Goal: Task Accomplishment & Management: Manage account settings

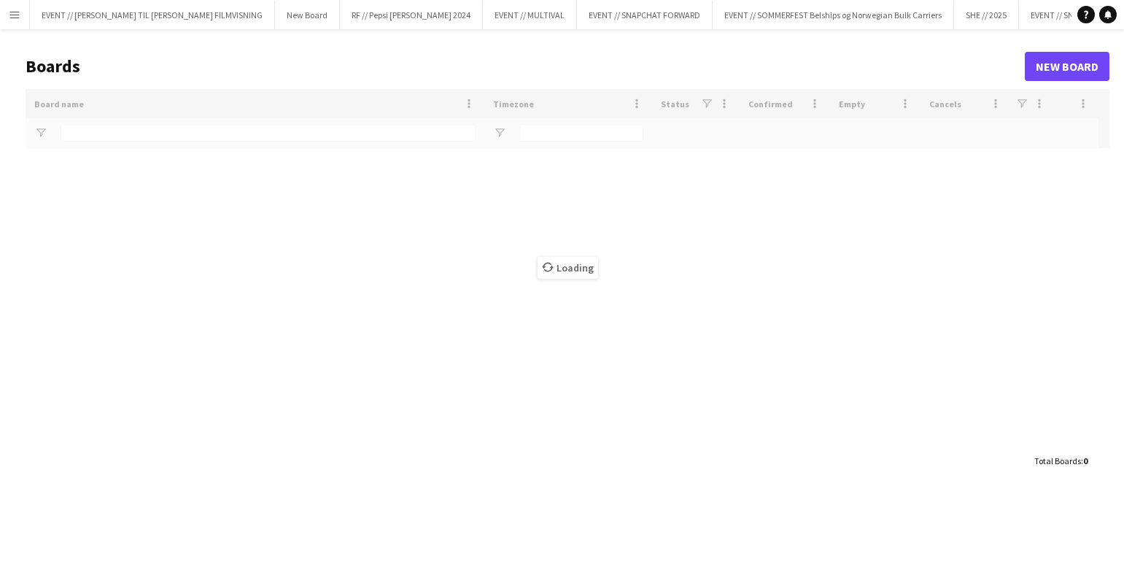
type input "********"
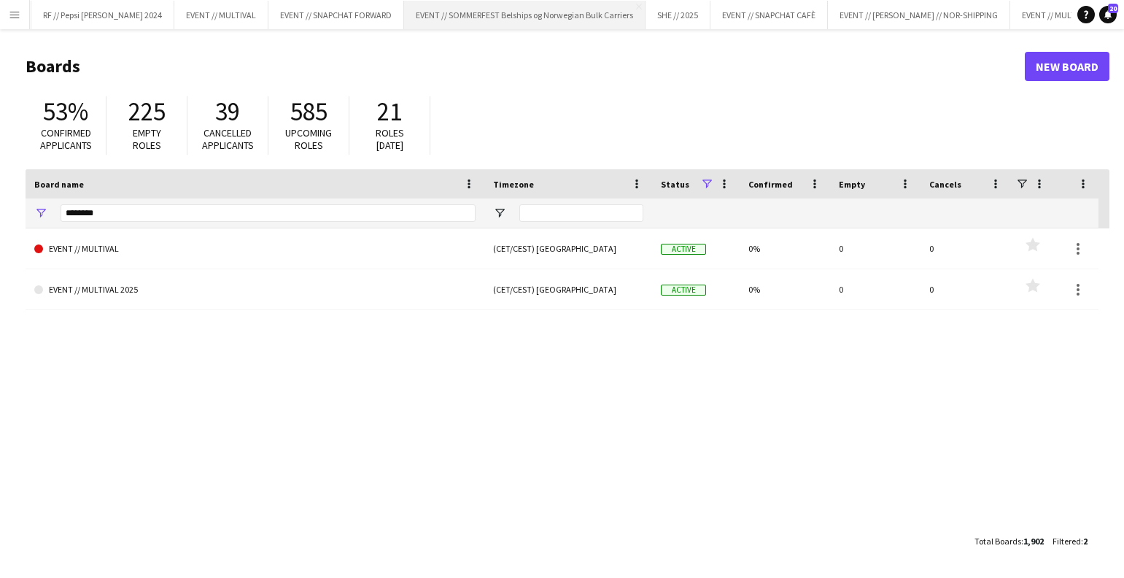
scroll to position [0, 310]
click at [95, 209] on input "********" at bounding box center [268, 213] width 415 height 18
click at [95, 210] on input "********" at bounding box center [268, 213] width 415 height 18
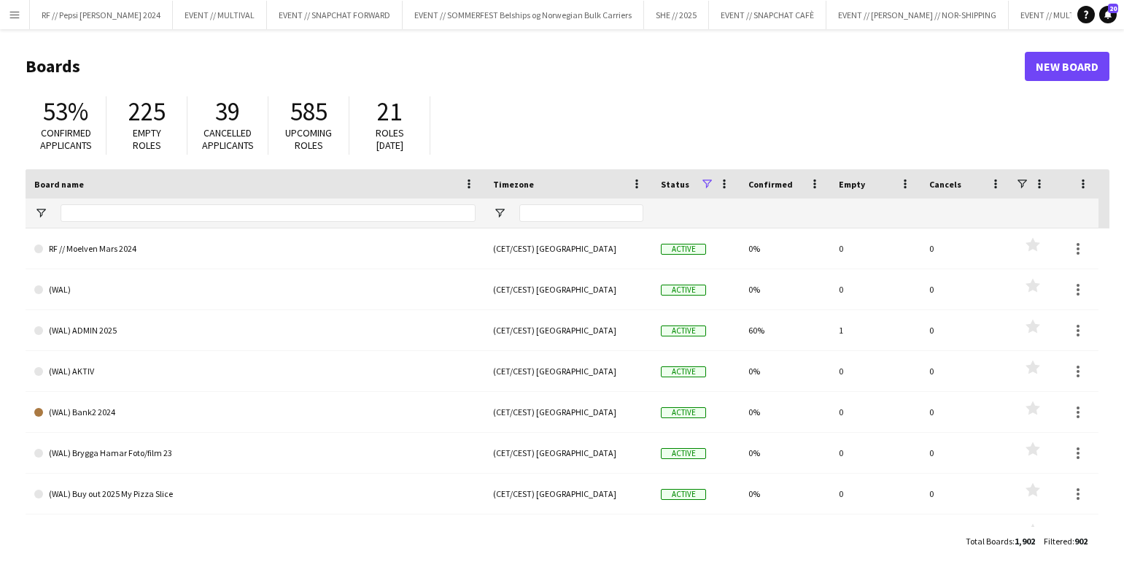
click at [16, 18] on app-icon "Menu" at bounding box center [15, 15] width 12 height 12
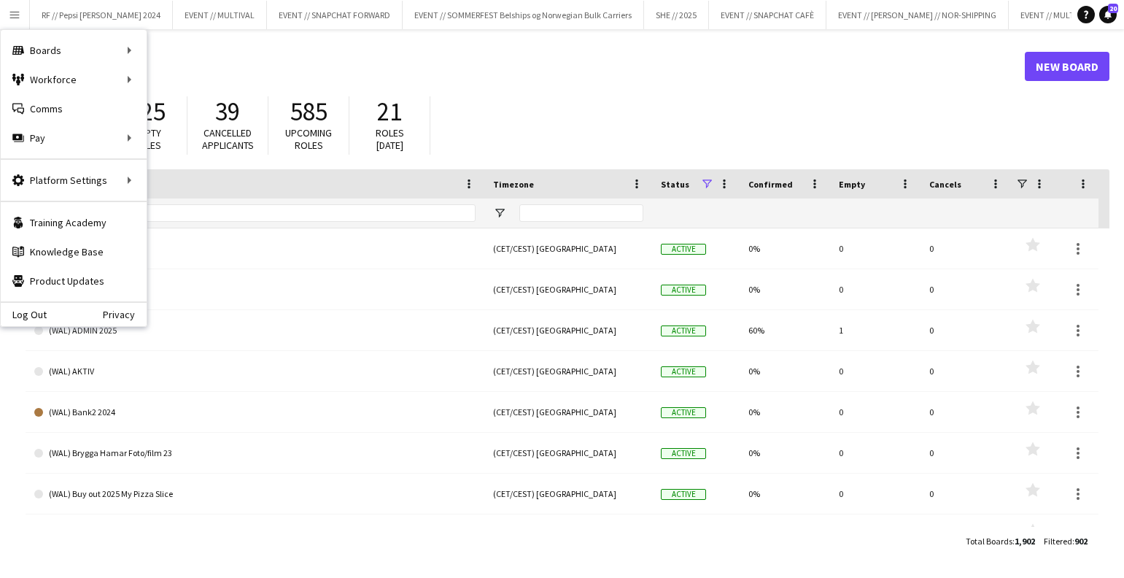
click at [541, 93] on div "53% Confirmed applicants 225 Empty roles 39 Cancelled applicants 585 Upcoming r…" at bounding box center [568, 129] width 1084 height 80
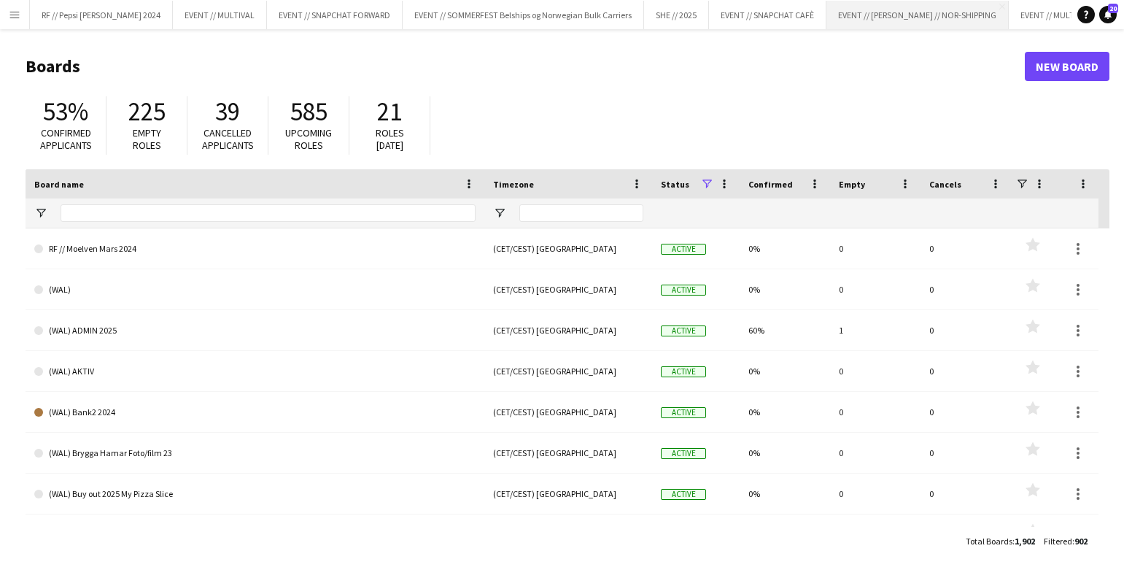
click at [885, 13] on button "EVENT // [PERSON_NAME] // NOR-SHIPPING Close" at bounding box center [918, 15] width 182 height 28
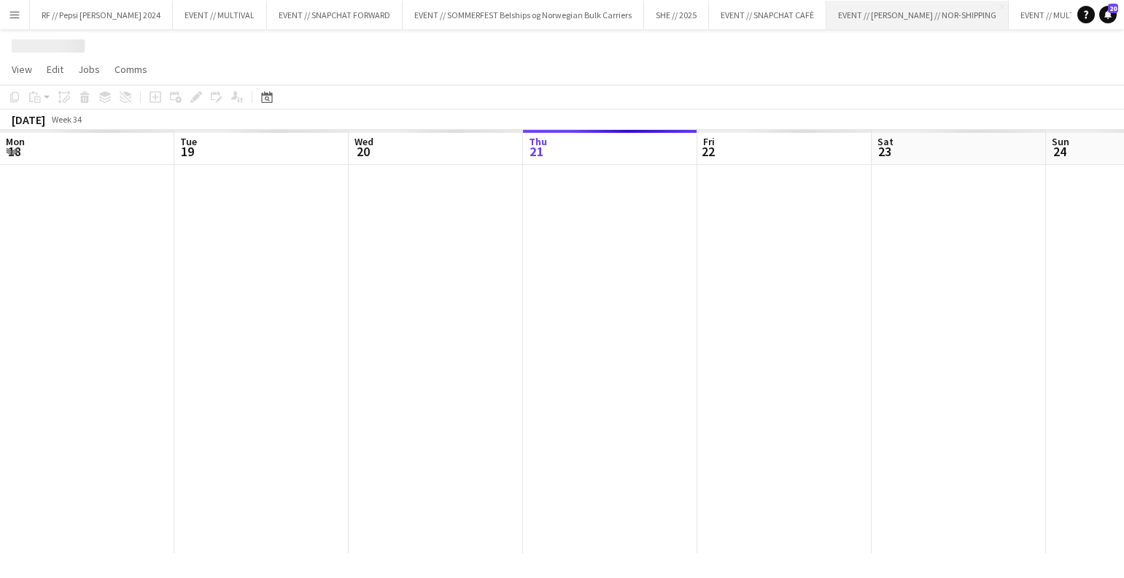
scroll to position [0, 349]
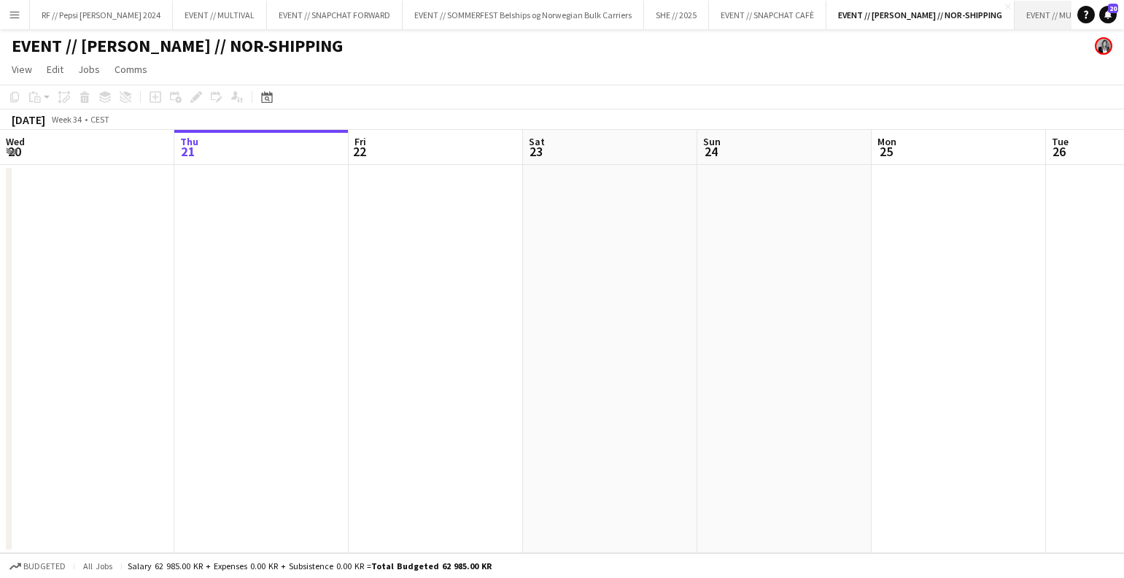
click at [1015, 19] on button "EVENT // MULTIVAL 2025 Close" at bounding box center [1071, 15] width 113 height 28
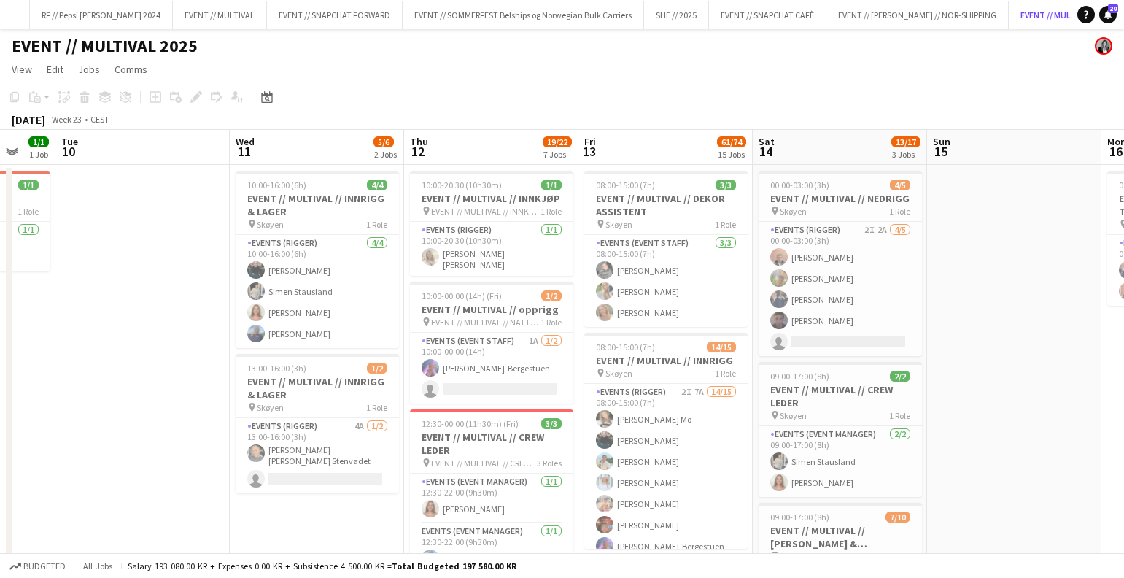
scroll to position [0, 468]
click at [811, 335] on app-card-role "Events (Rigger) 2I 2A [DATE] 00:00-03:00 (3h) [PERSON_NAME] [PERSON_NAME] Pelle…" at bounding box center [839, 289] width 163 height 134
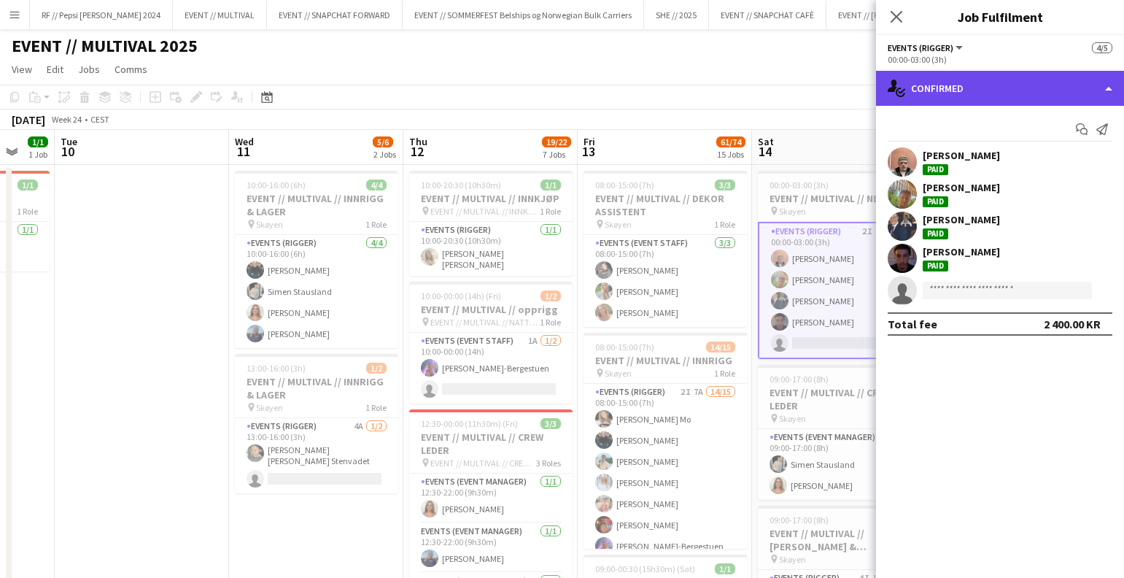
click at [962, 85] on div "single-neutral-actions-check-2 Confirmed" at bounding box center [1000, 88] width 248 height 35
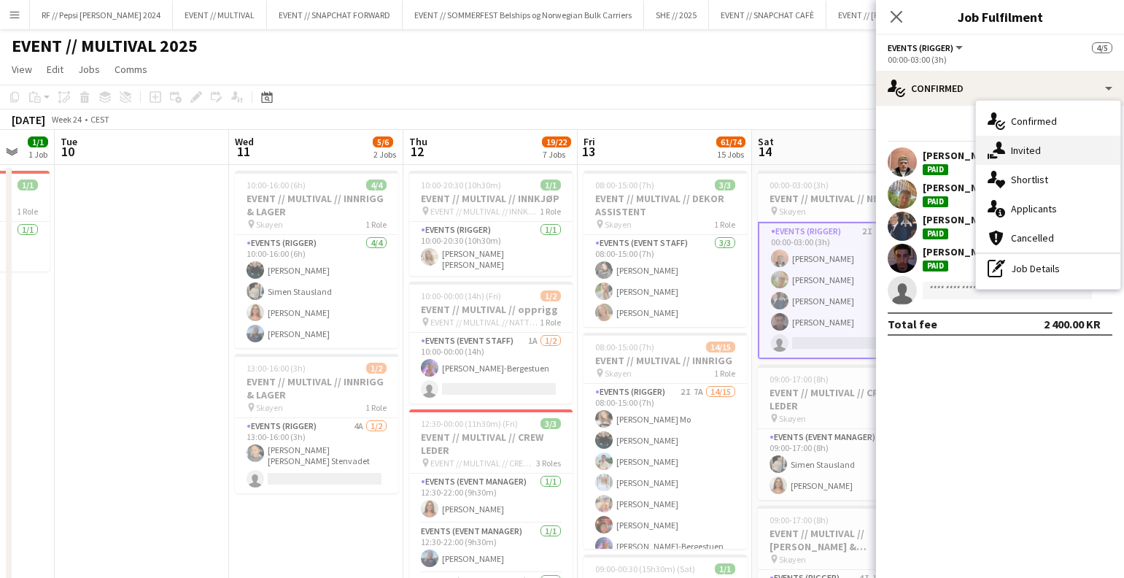
click at [1079, 155] on div "single-neutral-actions-share-1 Invited" at bounding box center [1048, 150] width 144 height 29
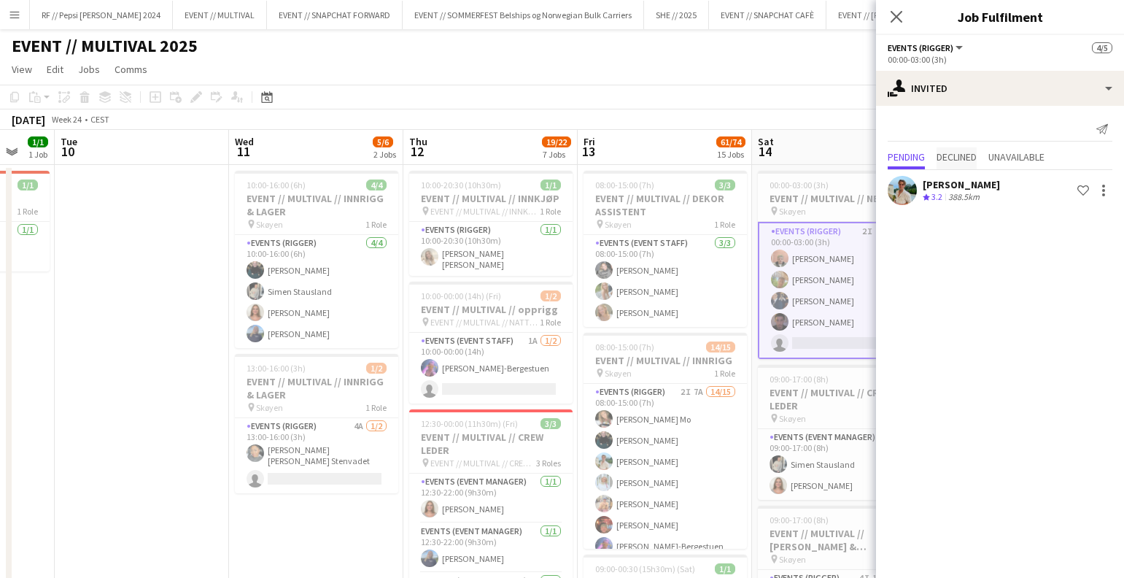
click at [967, 156] on span "Declined" at bounding box center [957, 157] width 40 height 10
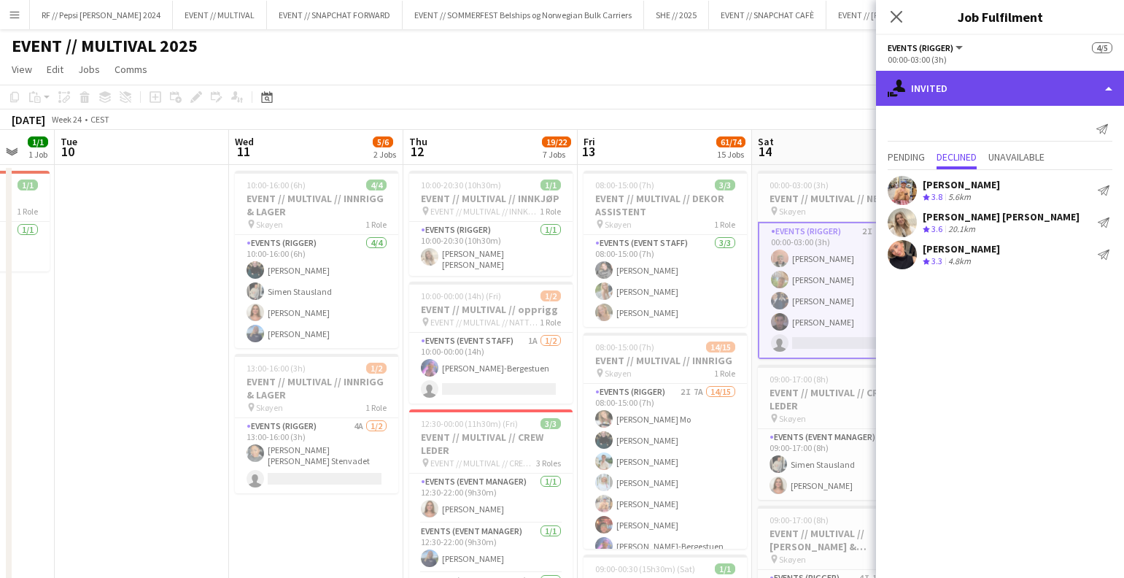
click at [986, 77] on div "single-neutral-actions-share-1 Invited" at bounding box center [1000, 88] width 248 height 35
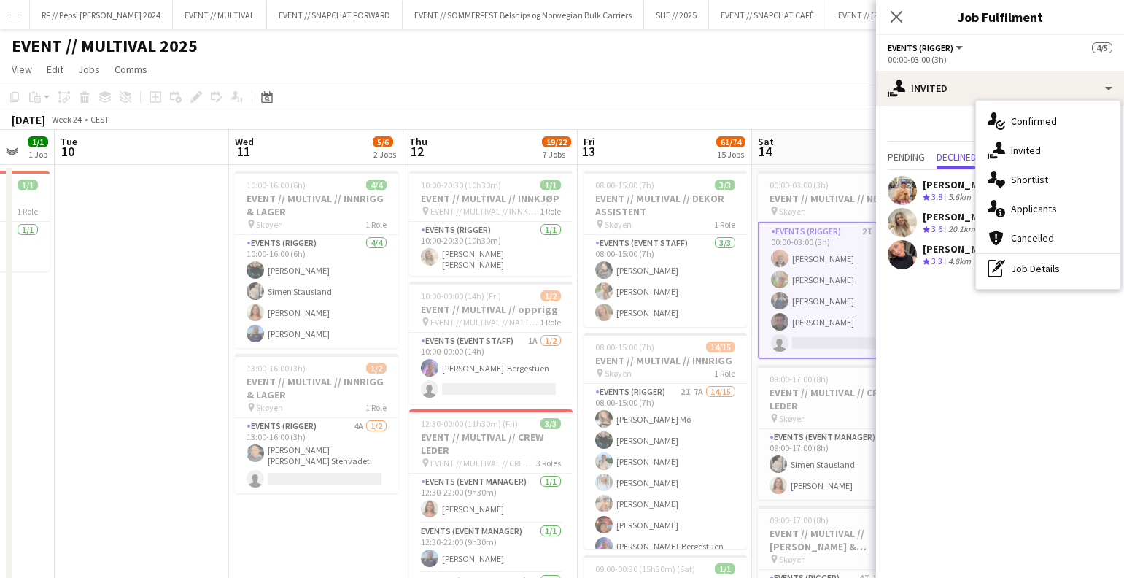
click at [932, 374] on mat-expansion-panel "user-plus Invited Send notification Pending Declined Unavailable [PERSON_NAME] …" at bounding box center [1000, 342] width 248 height 472
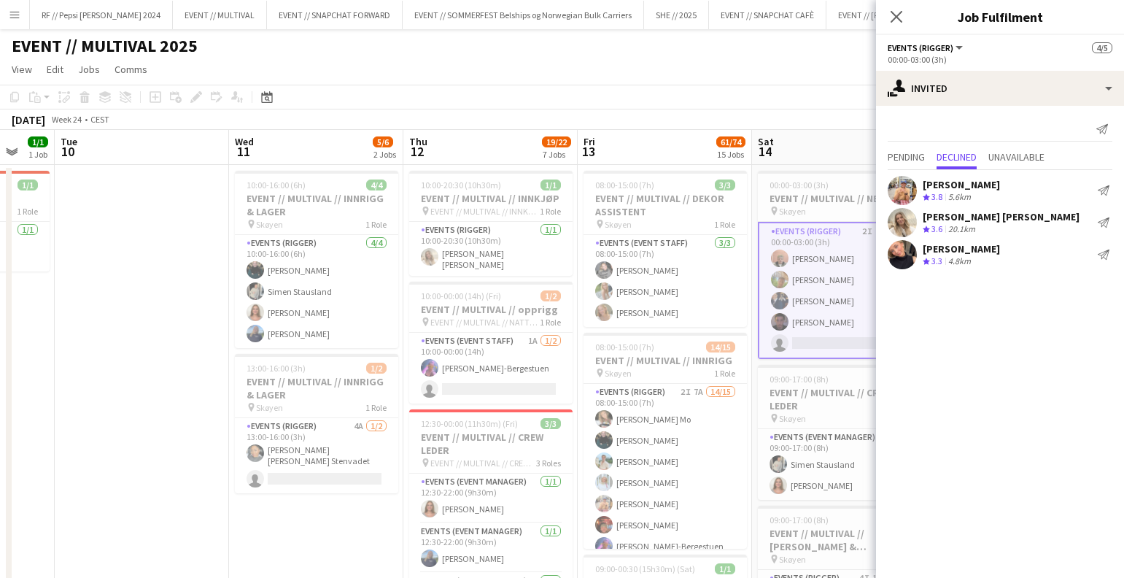
click at [805, 108] on app-toolbar "Copy Paste Paste Command V Paste with crew Command Shift V Paste linked Job [GE…" at bounding box center [562, 97] width 1124 height 25
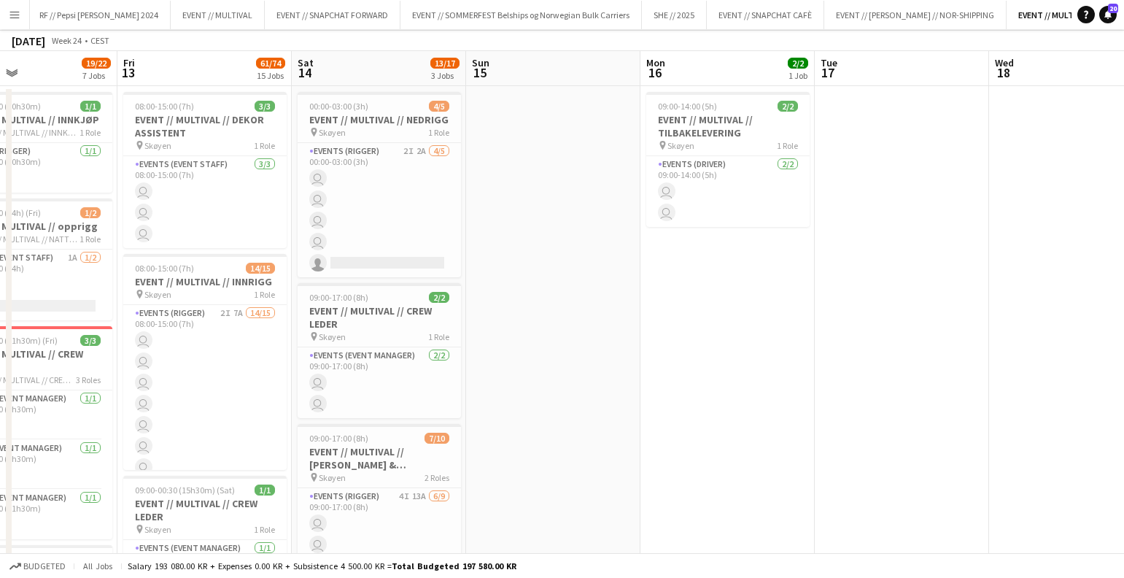
scroll to position [0, 0]
